Goal: Find contact information: Find contact information

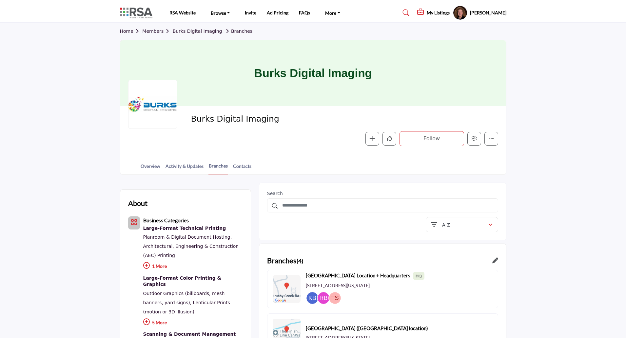
click at [122, 30] on link "Home" at bounding box center [131, 31] width 23 height 5
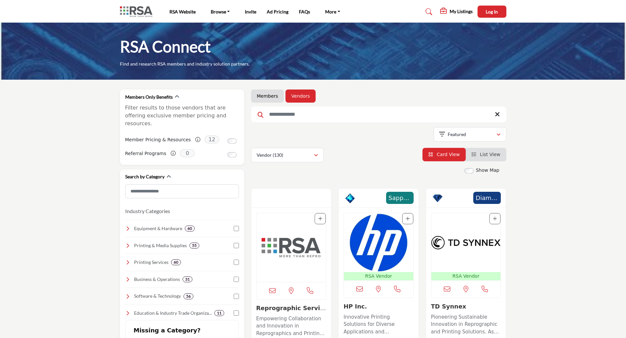
click at [290, 113] on input "Search Keyword" at bounding box center [378, 115] width 255 height 16
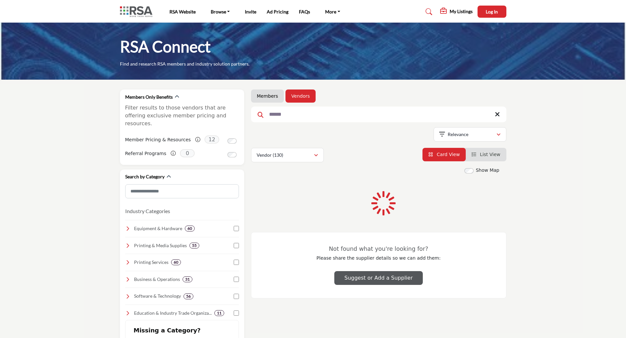
type input "******"
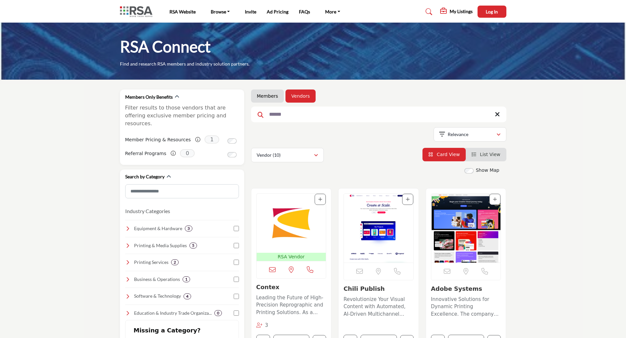
click at [278, 216] on img "Open Listing in new tab" at bounding box center [291, 223] width 69 height 59
click at [298, 228] on img "Open Listing in new tab" at bounding box center [291, 223] width 69 height 59
click at [301, 232] on img "Open Listing in new tab" at bounding box center [291, 223] width 69 height 59
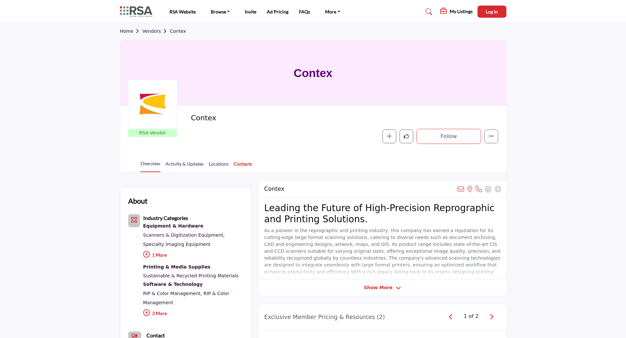
click at [250, 163] on link "Contacts" at bounding box center [242, 165] width 19 height 11
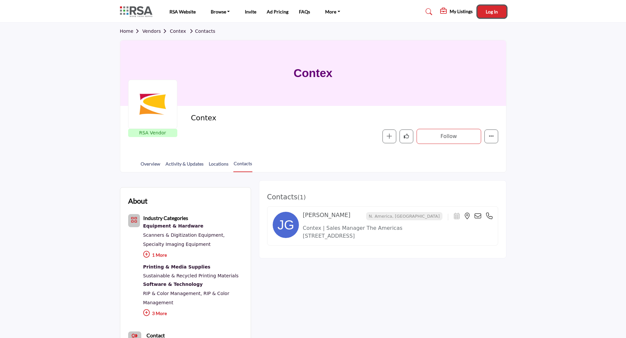
click at [491, 14] on span "Log In" at bounding box center [492, 12] width 12 height 6
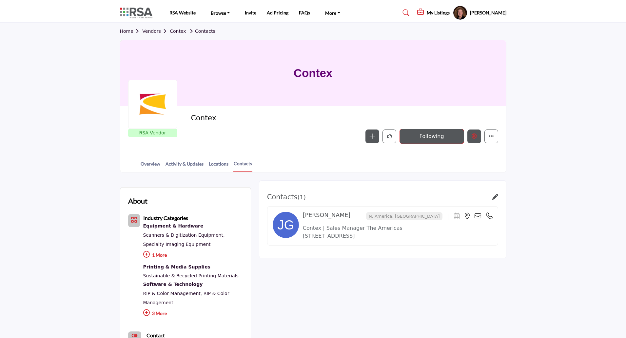
click at [474, 136] on icon "Edit company" at bounding box center [474, 135] width 5 height 5
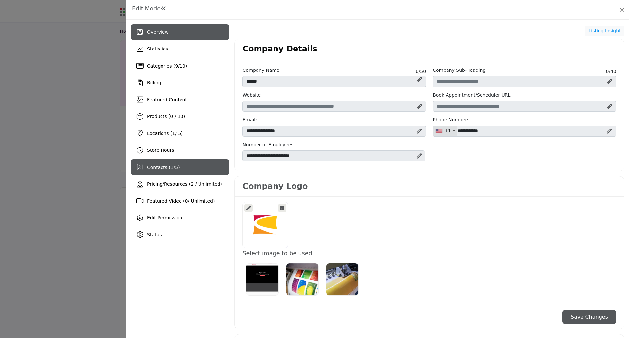
click at [177, 165] on span "Contacts ( 1 / 5 )" at bounding box center [163, 167] width 33 height 5
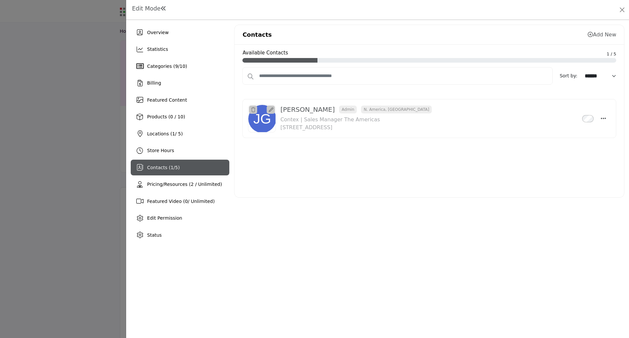
click at [73, 173] on div at bounding box center [314, 169] width 629 height 338
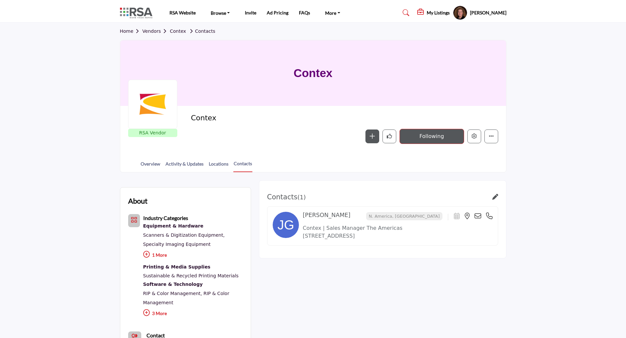
click at [488, 13] on h5 "[PERSON_NAME]" at bounding box center [488, 13] width 36 height 7
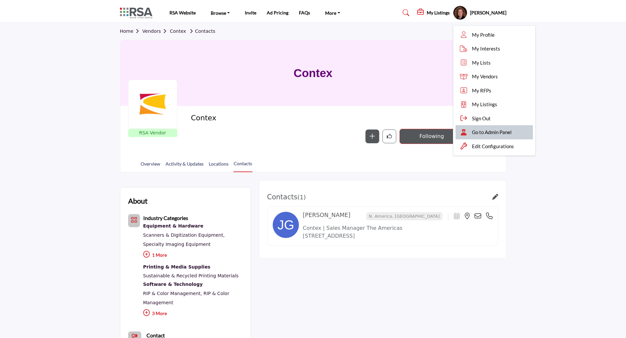
click at [472, 131] on span "Go to Admin Panel" at bounding box center [492, 132] width 40 height 8
